Goal: Ask a question

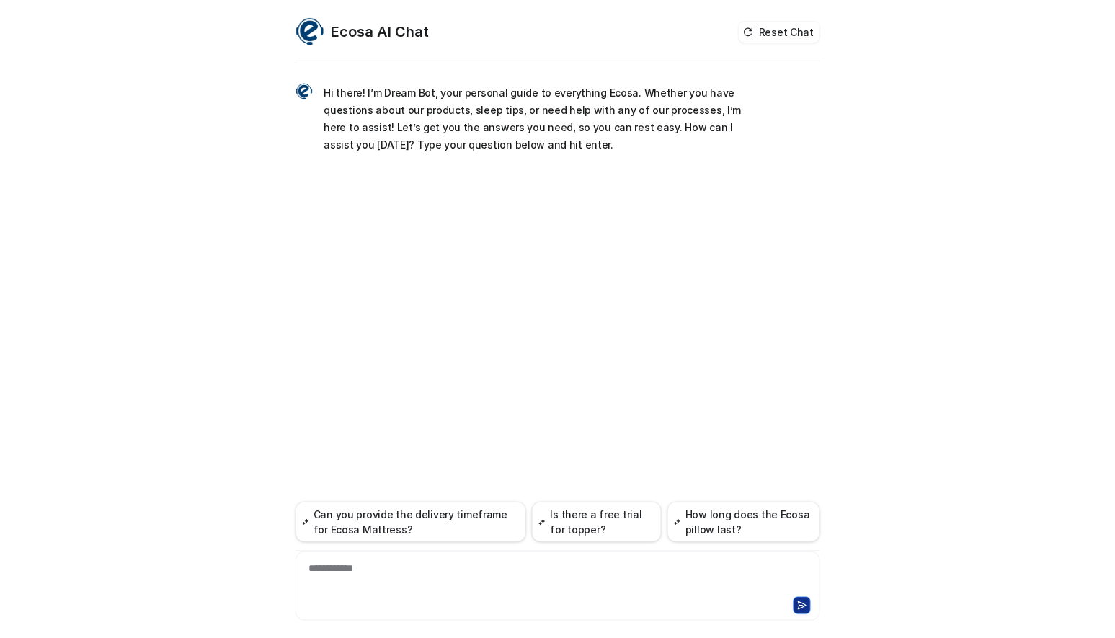
click at [427, 594] on div "**********" at bounding box center [557, 577] width 517 height 33
paste div
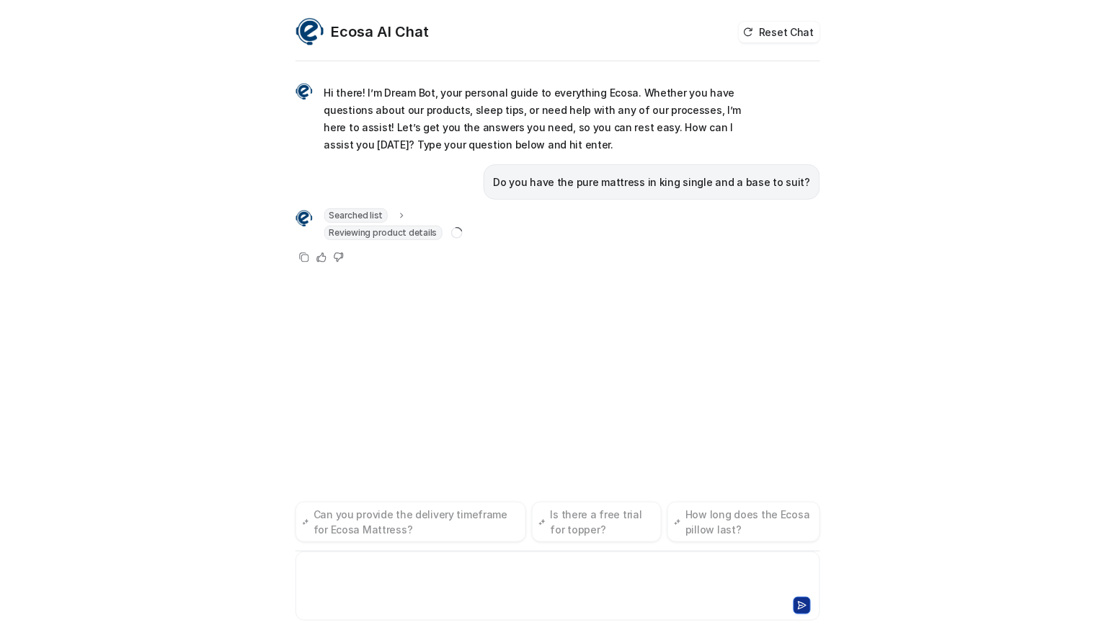
drag, startPoint x: 60, startPoint y: 354, endPoint x: 117, endPoint y: 324, distance: 64.8
click at [60, 354] on div "Ecosa AI Chat Reset Chat Hi there! I’m Dream Bot, your personal guide to everyt…" at bounding box center [557, 319] width 1115 height 638
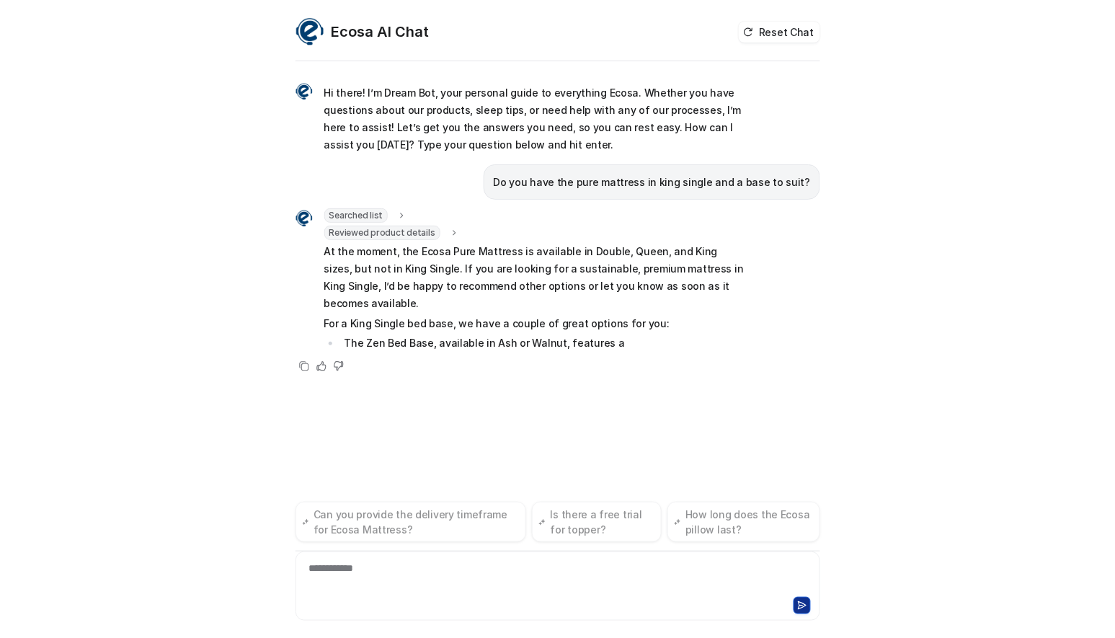
click at [139, 360] on div "Ecosa AI Chat Reset Chat Hi there! I’m Dream Bot, your personal guide to everyt…" at bounding box center [557, 319] width 1115 height 638
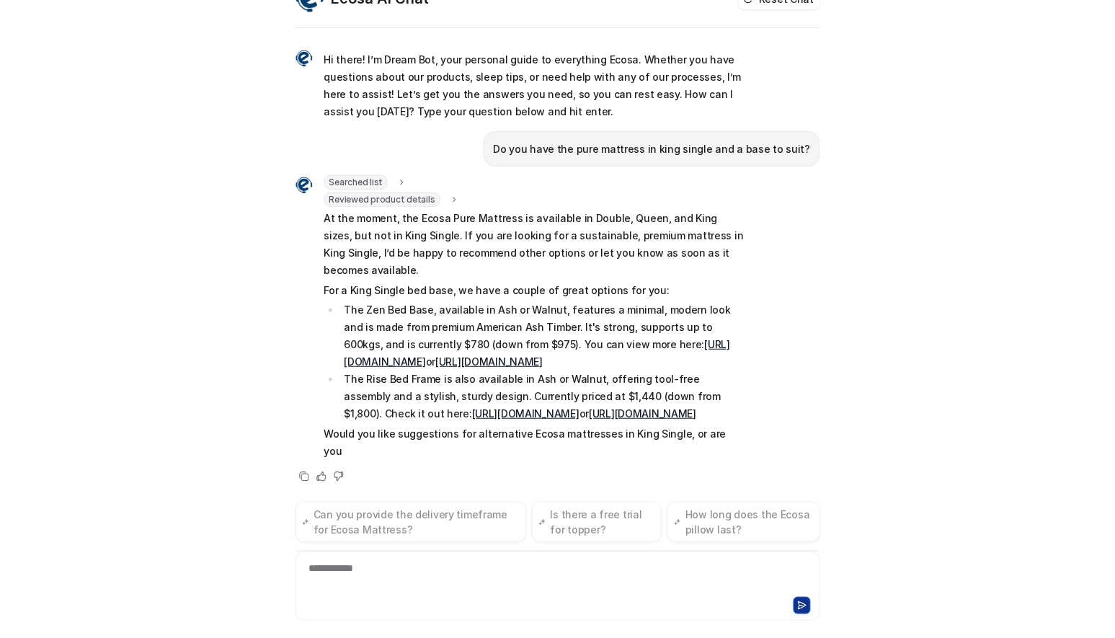
scroll to position [4, 0]
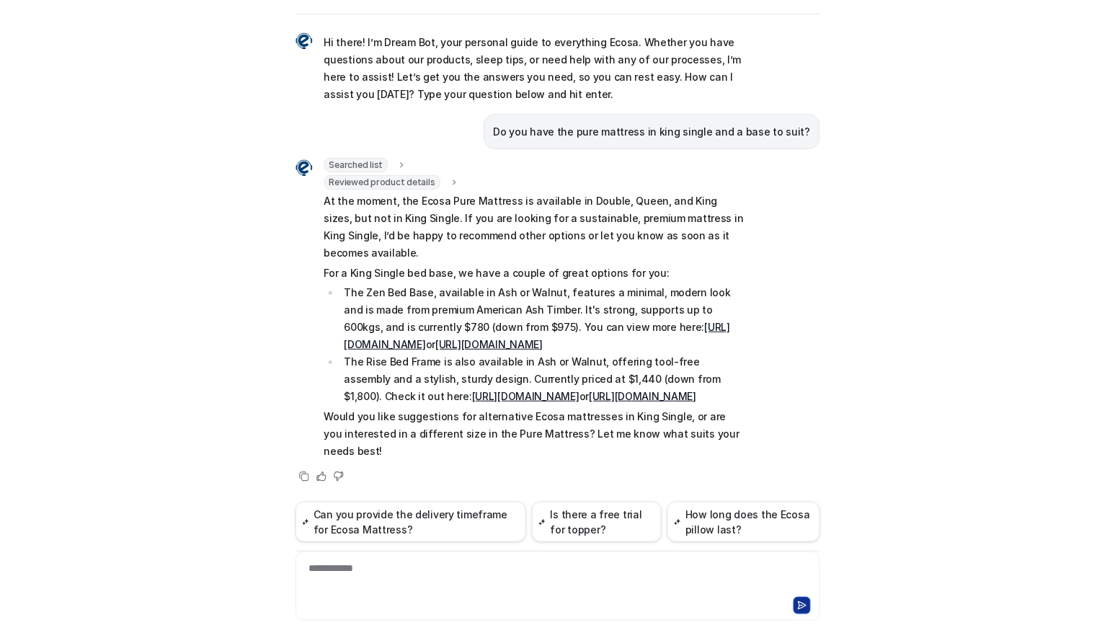
click at [32, 329] on div "Ecosa AI Chat Reset Chat Hi there! I’m Dream Bot, your personal guide to everyt…" at bounding box center [557, 319] width 1115 height 638
click at [5, 175] on div "Ecosa AI Chat Reset Chat Hi there! I’m Dream Bot, your personal guide to everyt…" at bounding box center [557, 319] width 1115 height 638
click at [522, 593] on div "**********" at bounding box center [557, 577] width 517 height 33
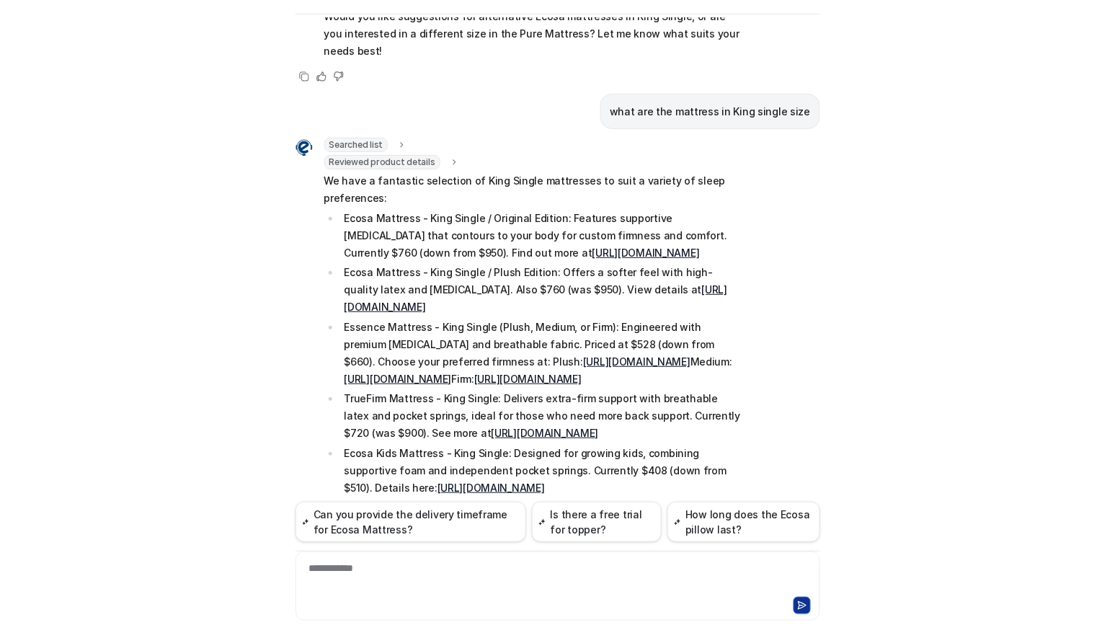
scroll to position [369, 0]
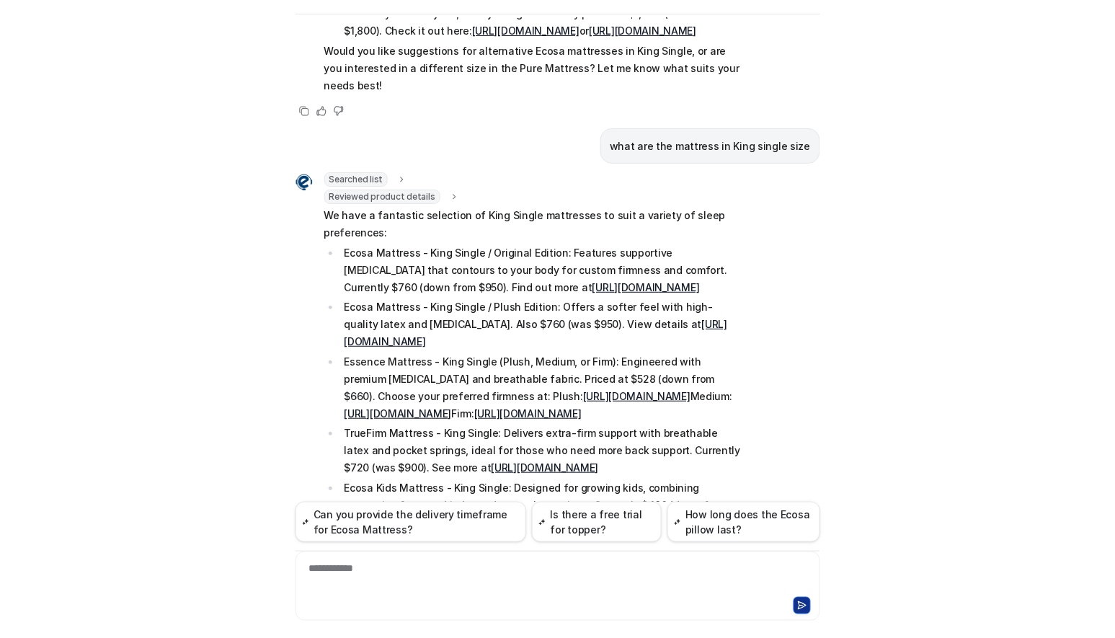
click at [13, 341] on div "Ecosa AI Chat Reset Chat Hi there! I’m Dream Bot, your personal guide to everyt…" at bounding box center [557, 319] width 1115 height 638
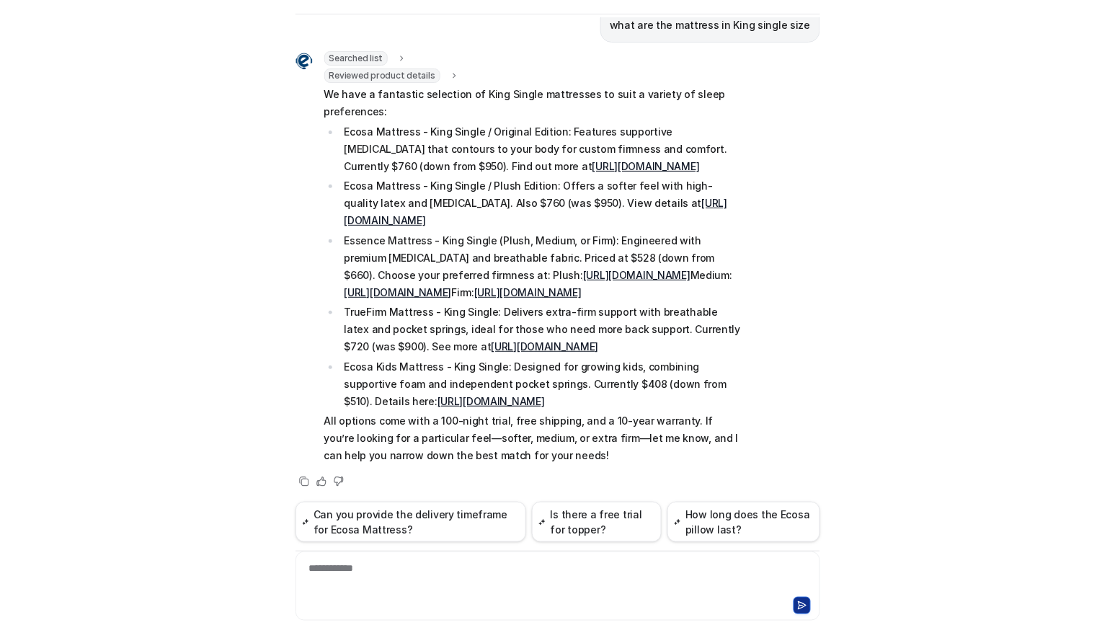
scroll to position [529, 0]
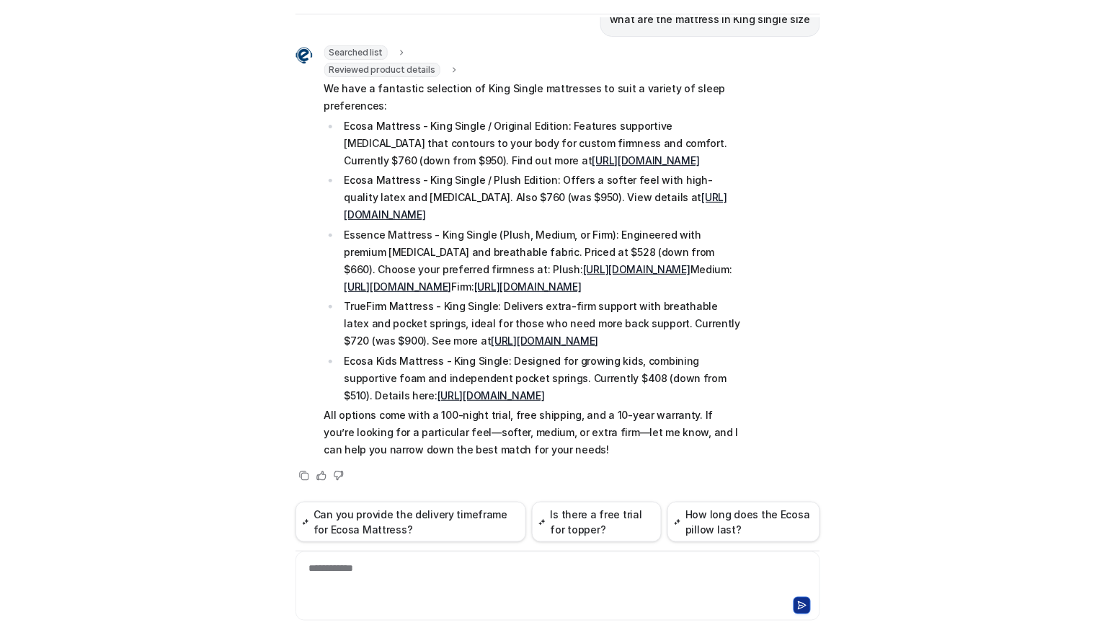
click at [192, 267] on div "Ecosa AI Chat Reset Chat Hi there! I’m Dream Bot, your personal guide to everyt…" at bounding box center [557, 319] width 1115 height 638
click at [56, 575] on div "Ecosa AI Chat Reset Chat Hi there! I’m Dream Bot, your personal guide to everyt…" at bounding box center [557, 319] width 1115 height 638
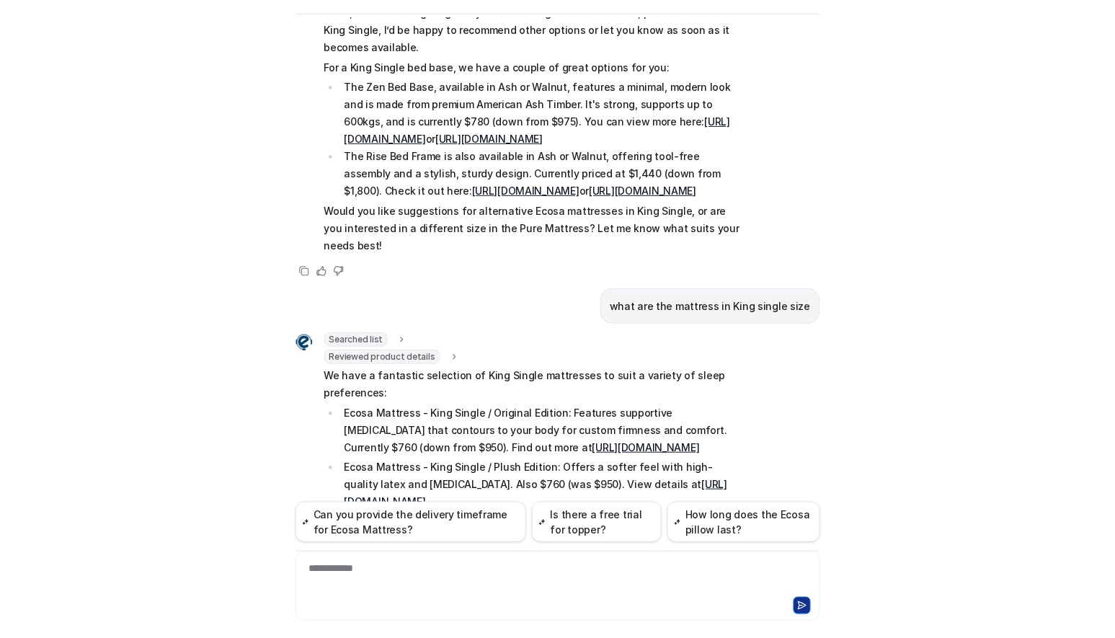
scroll to position [48, 0]
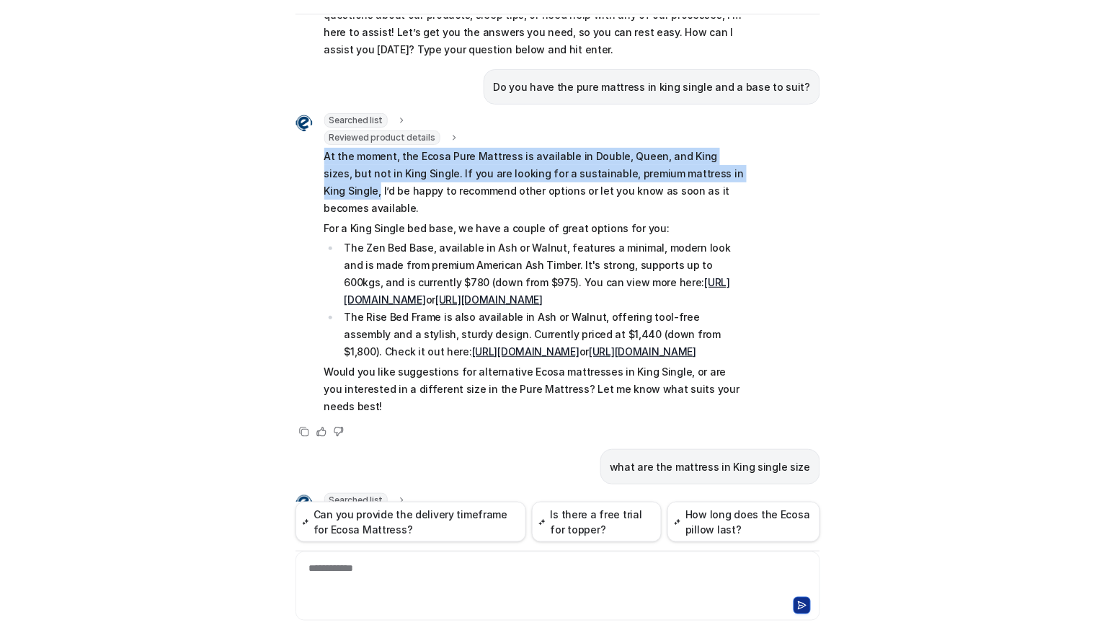
drag, startPoint x: 719, startPoint y: 171, endPoint x: 290, endPoint y: 159, distance: 428.9
click at [295, 159] on div "Searched list url : "[URL][DOMAIN_NAME]" required_fields : [ "id", "title" ] Re…" at bounding box center [520, 265] width 450 height 304
copy p "At the moment, the Ecosa Pure Mattress is available in Double, Queen, and King …"
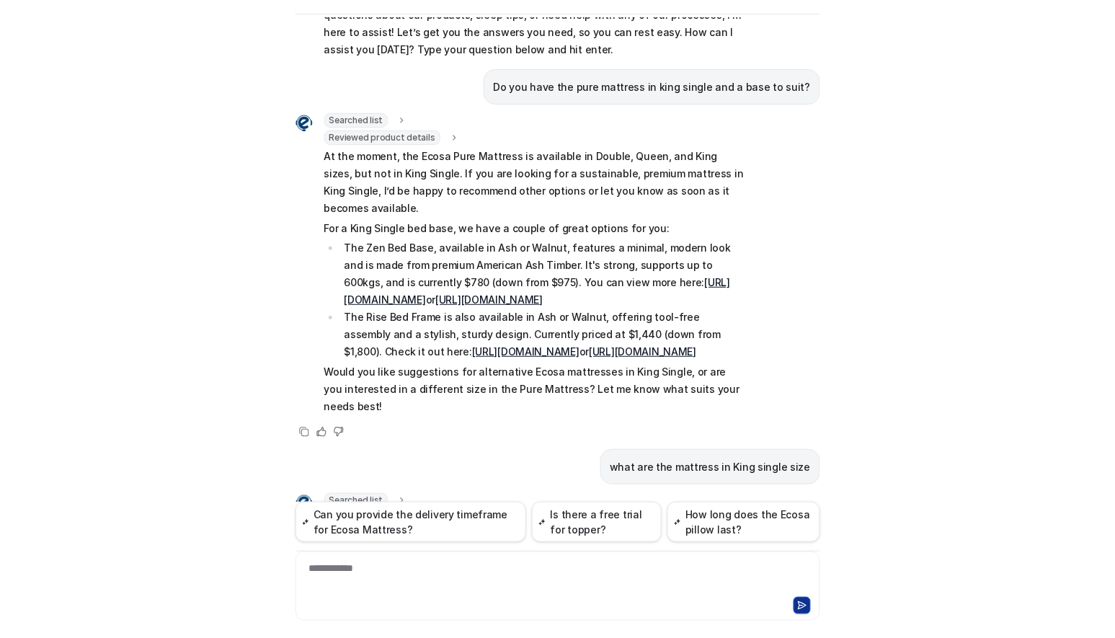
click at [148, 575] on div "Ecosa AI Chat Reset Chat Hi there! I’m Dream Bot, your personal guide to everyt…" at bounding box center [557, 319] width 1115 height 638
click at [45, 215] on div "Ecosa AI Chat Reset Chat Hi there! I’m Dream Bot, your personal guide to everyt…" at bounding box center [557, 319] width 1115 height 638
drag, startPoint x: 499, startPoint y: 300, endPoint x: 298, endPoint y: 215, distance: 217.6
click at [298, 215] on div "Searched list url : "[URL][DOMAIN_NAME]" required_fields : [ "id", "title" ] Re…" at bounding box center [520, 265] width 450 height 304
copy span "For a King Single bed base, we have a couple of great options for you: The Zen …"
